Goal: Complete application form

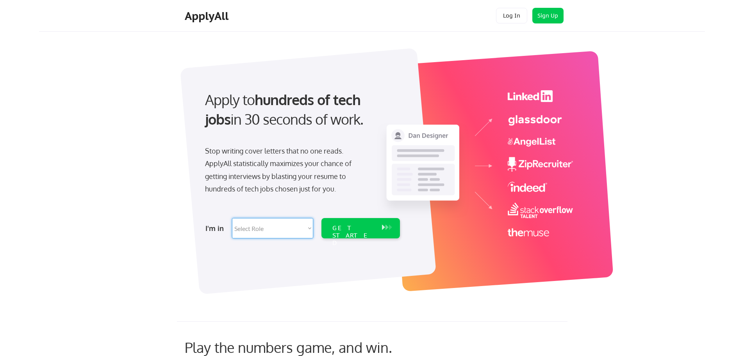
click at [307, 229] on select "Select Role Software Engineering Product Management Customer Success Sales UI/U…" at bounding box center [272, 228] width 81 height 20
select select ""sales0""
click at [232, 218] on select "Select Role Software Engineering Product Management Customer Success Sales UI/U…" at bounding box center [272, 228] width 81 height 20
select select ""sales0""
click at [362, 234] on div "GET STARTED" at bounding box center [353, 228] width 50 height 20
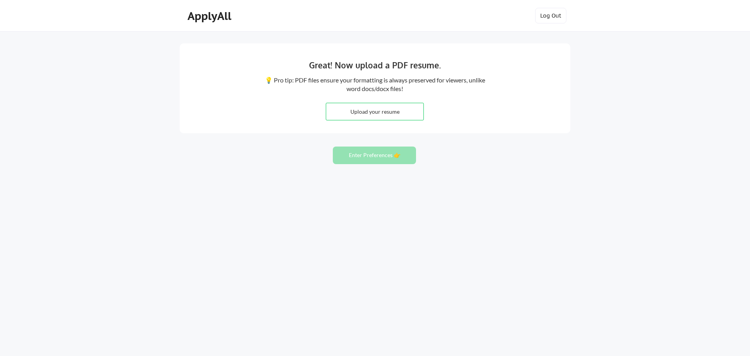
click at [393, 107] on input "file" at bounding box center [374, 111] width 97 height 17
type input "C:\fakepath\[PERSON_NAME] Resume 2025.pdf"
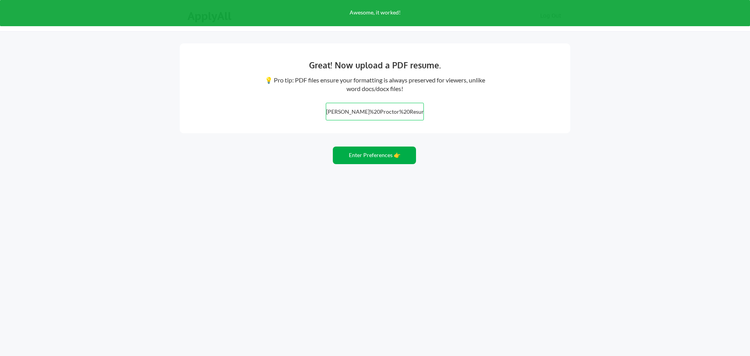
click at [379, 157] on button "Enter Preferences 👉" at bounding box center [374, 155] width 83 height 18
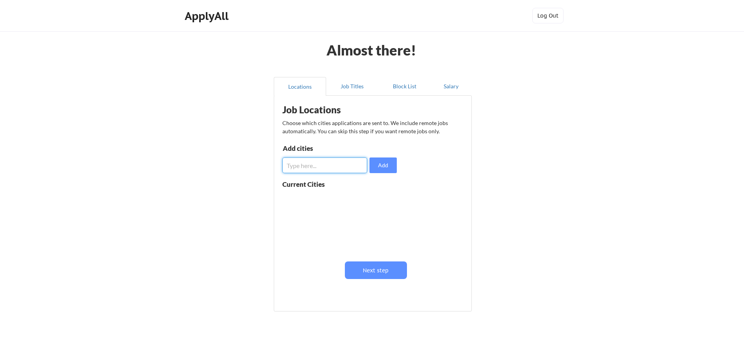
click at [346, 168] on input "input" at bounding box center [324, 165] width 85 height 16
type input "san jose"
click at [380, 165] on button "Add" at bounding box center [382, 165] width 27 height 16
click at [373, 200] on button at bounding box center [373, 199] width 6 height 6
drag, startPoint x: 339, startPoint y: 166, endPoint x: 344, endPoint y: 163, distance: 6.0
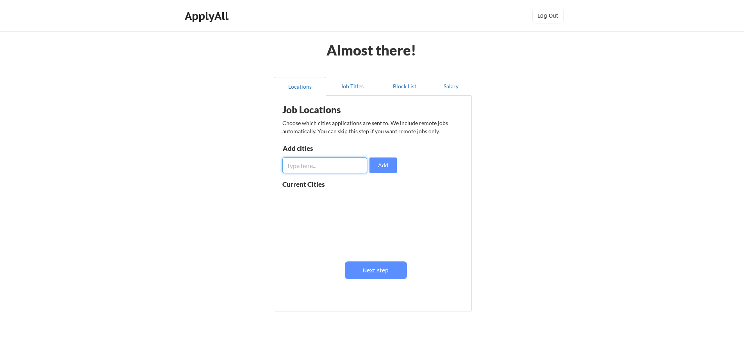
click at [342, 164] on input "input" at bounding box center [324, 165] width 85 height 16
type input "San Jose, CA"
click at [387, 168] on button "Add" at bounding box center [382, 165] width 27 height 16
click at [340, 168] on input "input" at bounding box center [324, 165] width 85 height 16
type input "San Francisco Bay Area, CA"
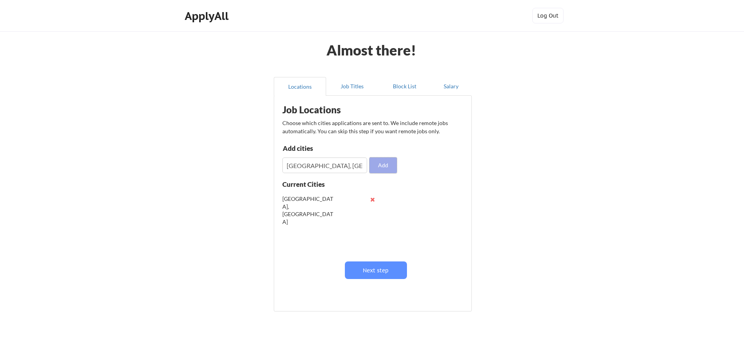
click at [386, 163] on button "Add" at bounding box center [382, 165] width 27 height 16
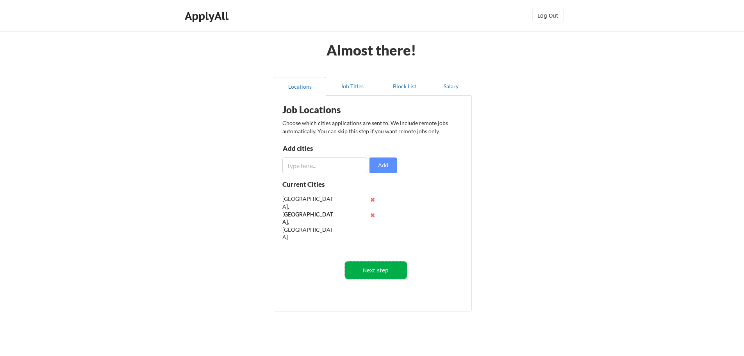
click at [391, 269] on button "Next step" at bounding box center [376, 270] width 62 height 18
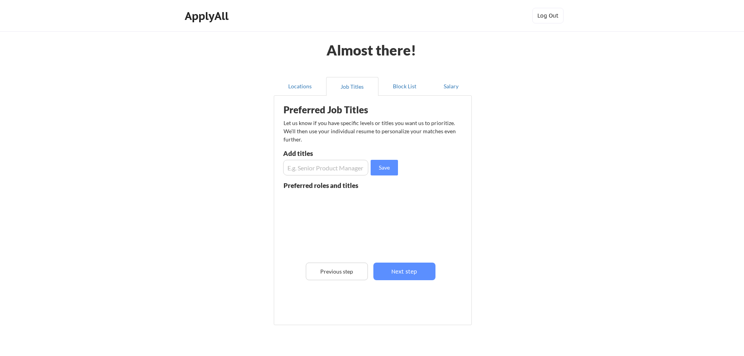
click at [303, 168] on input "input" at bounding box center [325, 168] width 85 height 16
type input "Channel Account Executive"
click at [386, 166] on button "Save" at bounding box center [384, 168] width 27 height 16
click at [321, 169] on input "input" at bounding box center [325, 168] width 85 height 16
drag, startPoint x: 365, startPoint y: 167, endPoint x: 268, endPoint y: 176, distance: 96.9
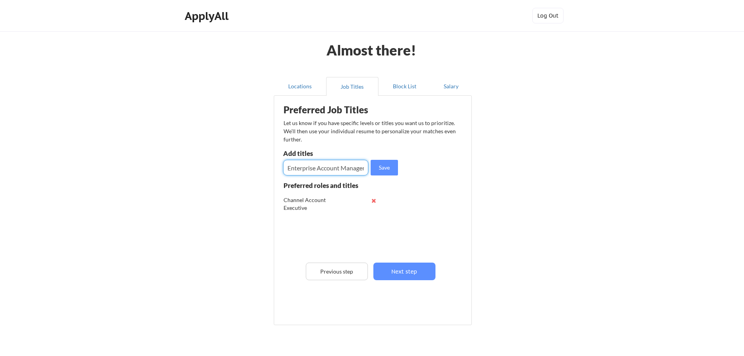
click at [269, 176] on div "Locations Job Titles Block List Salary Preferred Job Titles Let us know if you …" at bounding box center [372, 202] width 207 height 262
type input "Enterprise Account Manager"
click at [390, 166] on button "Save" at bounding box center [384, 168] width 27 height 16
click at [343, 169] on input "input" at bounding box center [325, 168] width 85 height 16
paste input "Enterprise Account Manager"
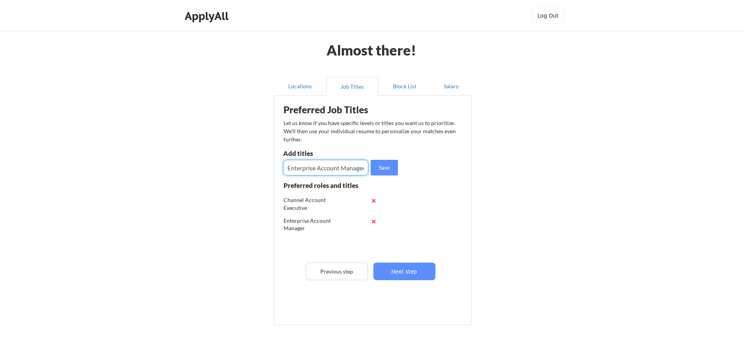
scroll to position [0, 2]
click at [353, 167] on input "input" at bounding box center [325, 168] width 85 height 16
type input "Enterprise Account Executive"
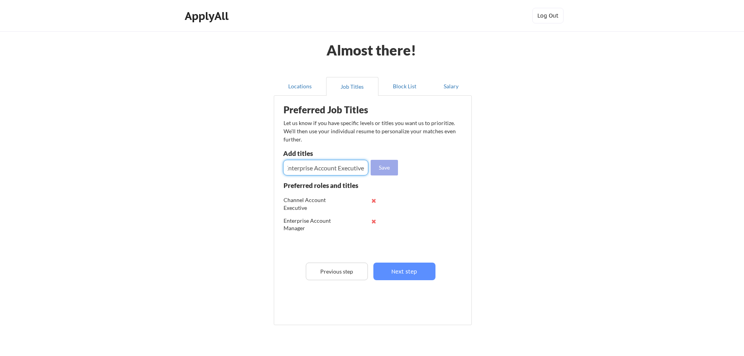
click at [384, 172] on button "Save" at bounding box center [384, 168] width 27 height 16
click at [349, 172] on input "input" at bounding box center [325, 168] width 85 height 16
type input "Cloud Solutions Consultant"
click at [382, 168] on button "Save" at bounding box center [384, 168] width 27 height 16
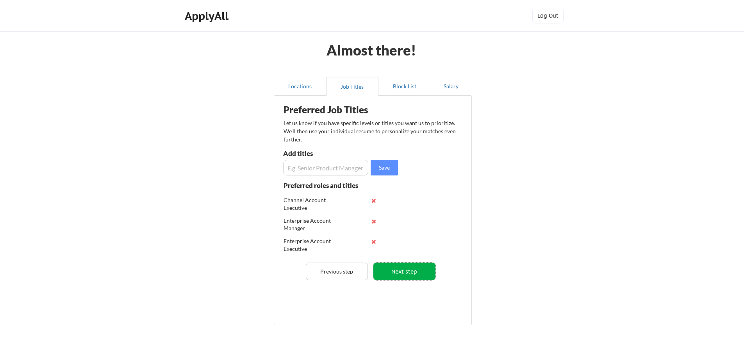
click at [422, 273] on button "Next step" at bounding box center [404, 271] width 62 height 18
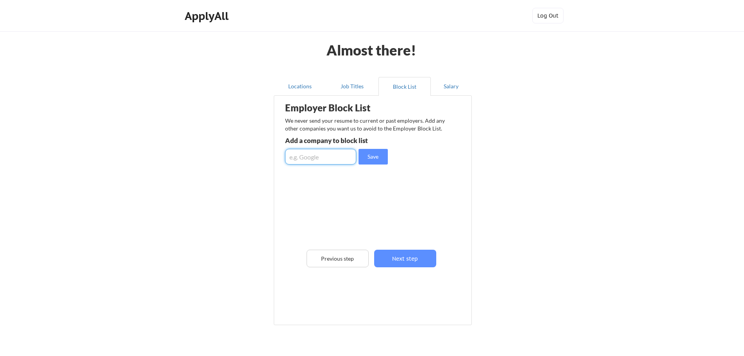
click at [321, 158] on input "input" at bounding box center [320, 157] width 71 height 16
click at [403, 257] on button "Next step" at bounding box center [405, 259] width 62 height 18
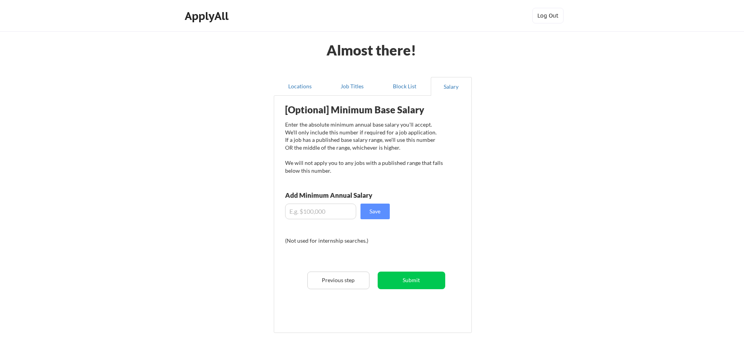
click at [338, 211] on input "input" at bounding box center [320, 211] width 71 height 16
drag, startPoint x: 320, startPoint y: 213, endPoint x: 223, endPoint y: 217, distance: 97.7
click at [223, 217] on div "Almost there! Locations Job Titles Block List Salary Employer Block List We nev…" at bounding box center [372, 202] width 744 height 404
type input "$150,000"
click at [373, 211] on button "Save" at bounding box center [374, 211] width 29 height 16
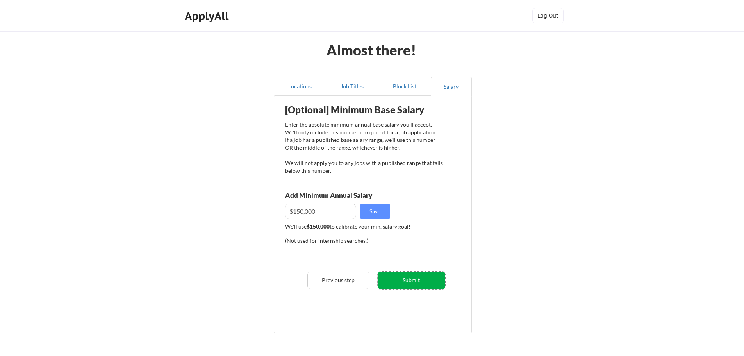
click at [435, 283] on button "Submit" at bounding box center [412, 280] width 68 height 18
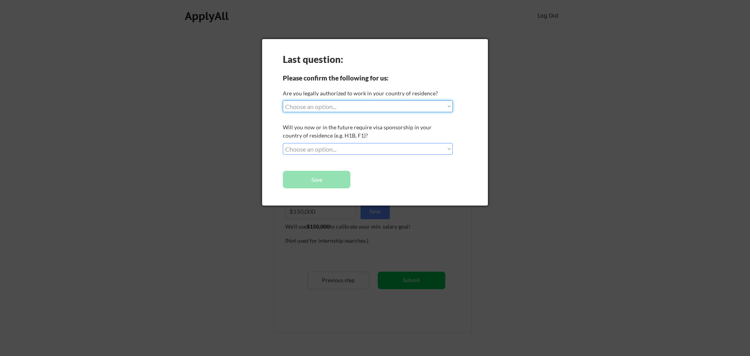
click at [382, 108] on select "Choose an option... Yes, I am a US Citizen Yes, I am a Canadian Citizen Yes, I …" at bounding box center [368, 106] width 170 height 12
select select ""yes__i_am_a_us_citizen""
click at [283, 100] on select "Choose an option... Yes, I am a US Citizen Yes, I am a Canadian Citizen Yes, I …" at bounding box center [368, 106] width 170 height 12
click at [370, 147] on select "Choose an option... No, I will not need sponsorship Yes, I will need sponsorship" at bounding box center [368, 149] width 170 height 12
select select ""no__i_will_not_need_sponsorship""
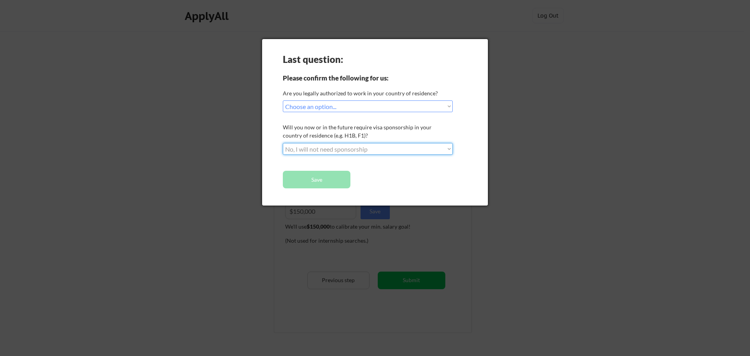
click at [283, 143] on select "Choose an option... No, I will not need sponsorship Yes, I will need sponsorship" at bounding box center [368, 149] width 170 height 12
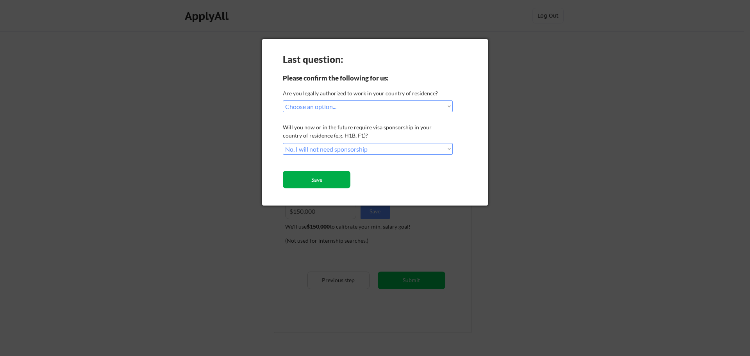
click at [331, 179] on button "Save" at bounding box center [317, 180] width 68 height 18
